Goal: Task Accomplishment & Management: Complete application form

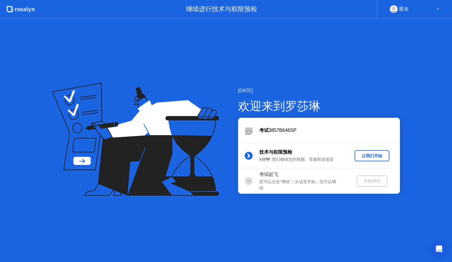
drag, startPoint x: 361, startPoint y: 157, endPoint x: 325, endPoint y: 166, distance: 37.3
click at [325, 166] on div "技术与权限预检 5分钟 : 我们确保您的视频、音频和连接是 让我们开始" at bounding box center [319, 155] width 162 height 25
click at [299, 178] on div "考试起飞" at bounding box center [301, 174] width 85 height 7
click at [374, 155] on div "让我们开始" at bounding box center [372, 156] width 30 height 6
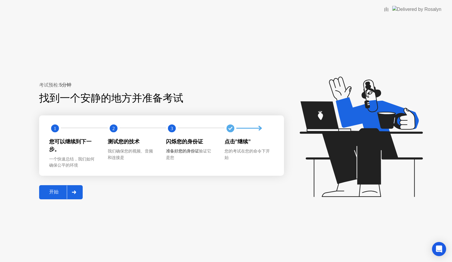
click at [71, 191] on div at bounding box center [74, 192] width 14 height 14
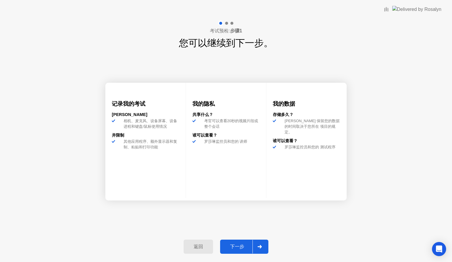
click at [257, 247] on div at bounding box center [259, 247] width 14 height 14
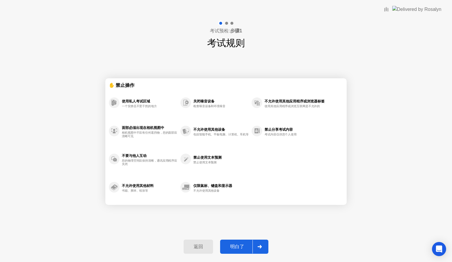
click at [256, 244] on div at bounding box center [259, 247] width 14 height 14
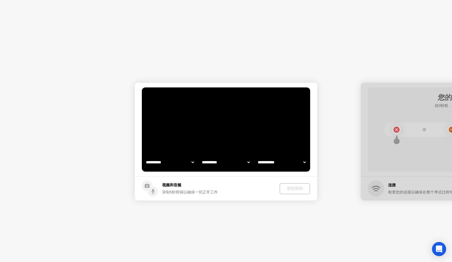
select select "**********"
select select "*******"
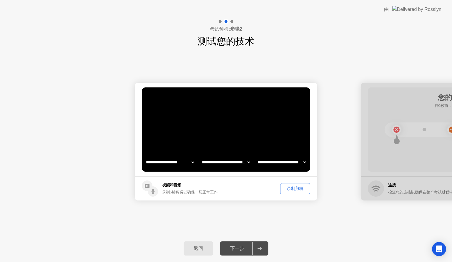
click at [300, 191] on div "录制剪辑" at bounding box center [295, 189] width 26 height 6
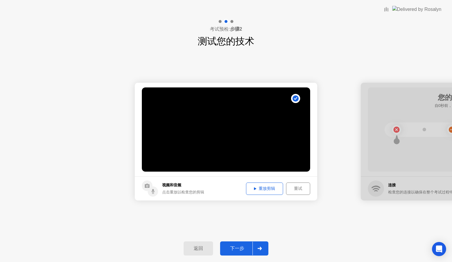
click at [243, 245] on div "下一步" at bounding box center [237, 248] width 31 height 6
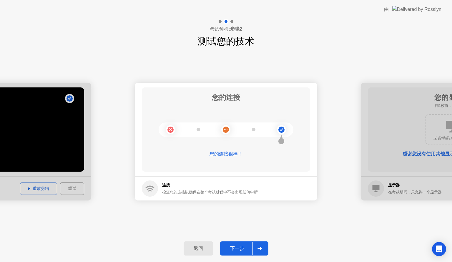
click at [248, 251] on div "下一步" at bounding box center [237, 248] width 31 height 6
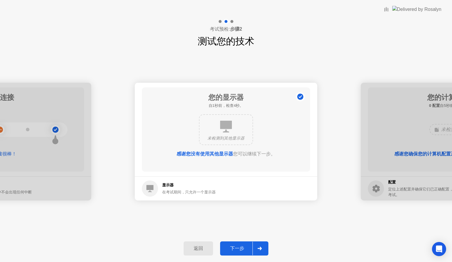
click at [236, 247] on div "下一步" at bounding box center [237, 248] width 31 height 6
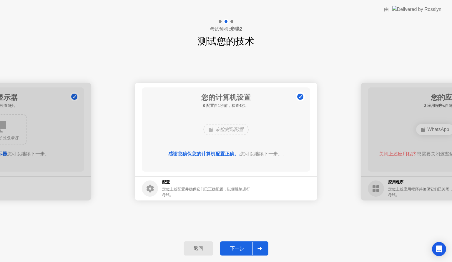
drag, startPoint x: 247, startPoint y: 243, endPoint x: 257, endPoint y: 247, distance: 10.8
click at [257, 247] on button "下一步" at bounding box center [244, 248] width 48 height 14
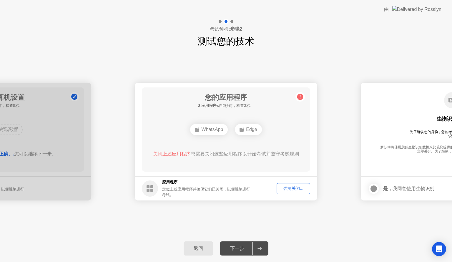
click at [289, 190] on div "强制关闭..." at bounding box center [292, 189] width 29 height 6
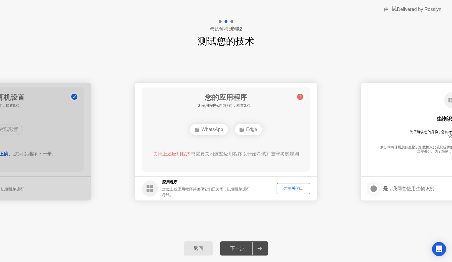
click at [296, 186] on div "强制关闭..." at bounding box center [292, 189] width 29 height 6
click at [294, 186] on div "强制关闭..." at bounding box center [292, 189] width 29 height 6
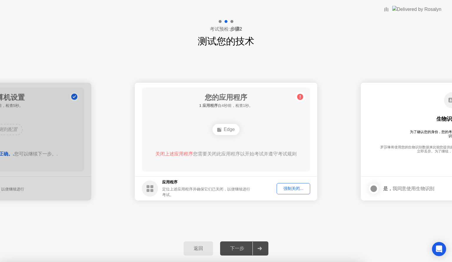
click at [255, 247] on div at bounding box center [259, 248] width 14 height 14
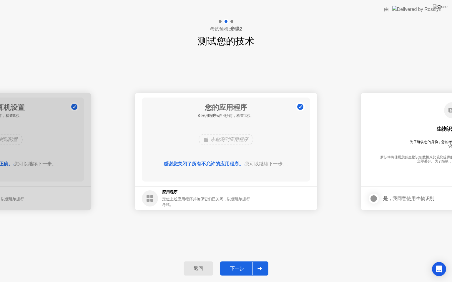
click at [254, 261] on div at bounding box center [259, 269] width 14 height 14
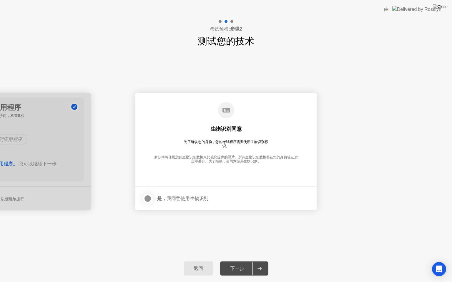
click at [149, 200] on div at bounding box center [147, 198] width 7 height 7
click at [226, 261] on div "下一步" at bounding box center [237, 269] width 31 height 6
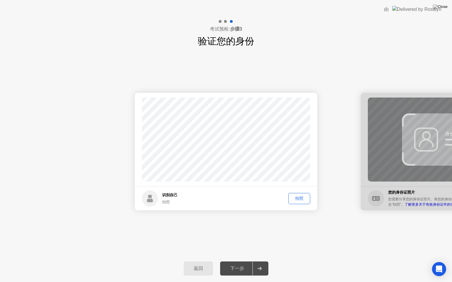
click at [304, 201] on div "拍照" at bounding box center [299, 199] width 18 height 6
click at [238, 261] on div "返回 下一步" at bounding box center [226, 268] width 452 height 27
click at [251, 261] on div "下一步" at bounding box center [237, 269] width 31 height 6
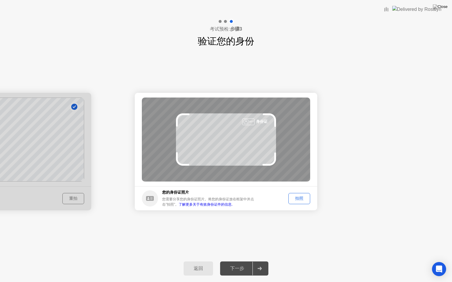
click at [299, 195] on button "拍照" at bounding box center [299, 198] width 22 height 11
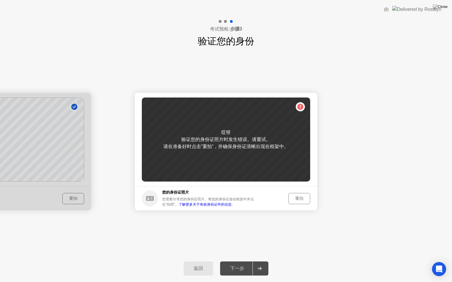
click at [302, 198] on div "重拍" at bounding box center [299, 199] width 18 height 6
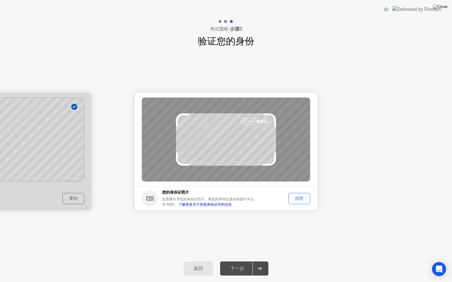
click at [300, 201] on div "拍照" at bounding box center [299, 199] width 18 height 6
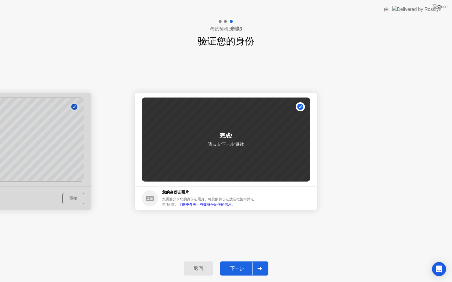
click at [254, 261] on div at bounding box center [259, 269] width 14 height 14
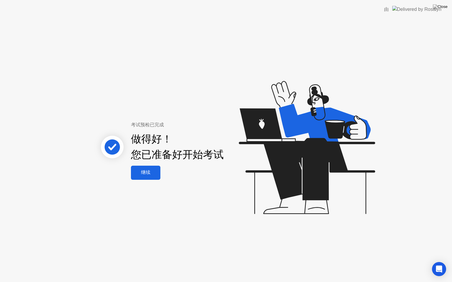
click at [140, 173] on div "继续" at bounding box center [146, 173] width 26 height 6
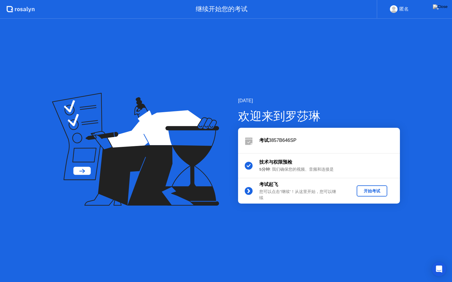
click at [366, 189] on div "开始考试" at bounding box center [372, 192] width 26 height 6
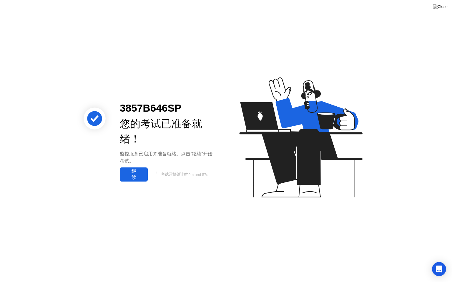
click at [140, 172] on div "继续" at bounding box center [133, 175] width 24 height 12
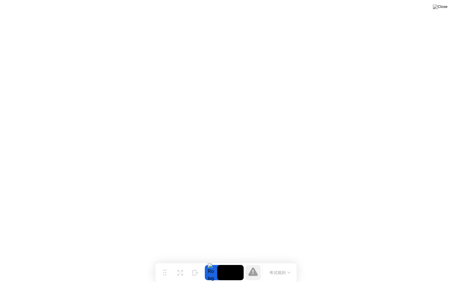
click at [275, 261] on button "考试规则" at bounding box center [279, 273] width 25 height 6
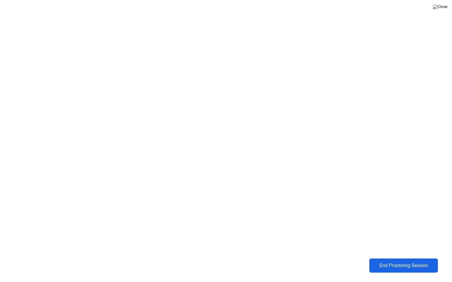
click at [427, 261] on button "End Proctoring Session" at bounding box center [403, 266] width 69 height 14
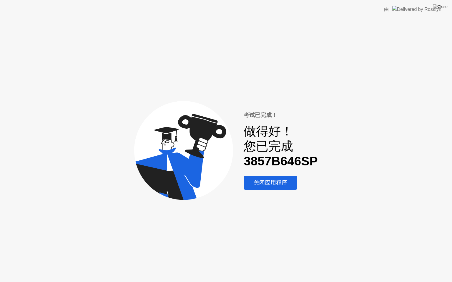
click at [272, 187] on div "关闭应用程序" at bounding box center [270, 183] width 50 height 8
